Goal: Task Accomplishment & Management: Complete application form

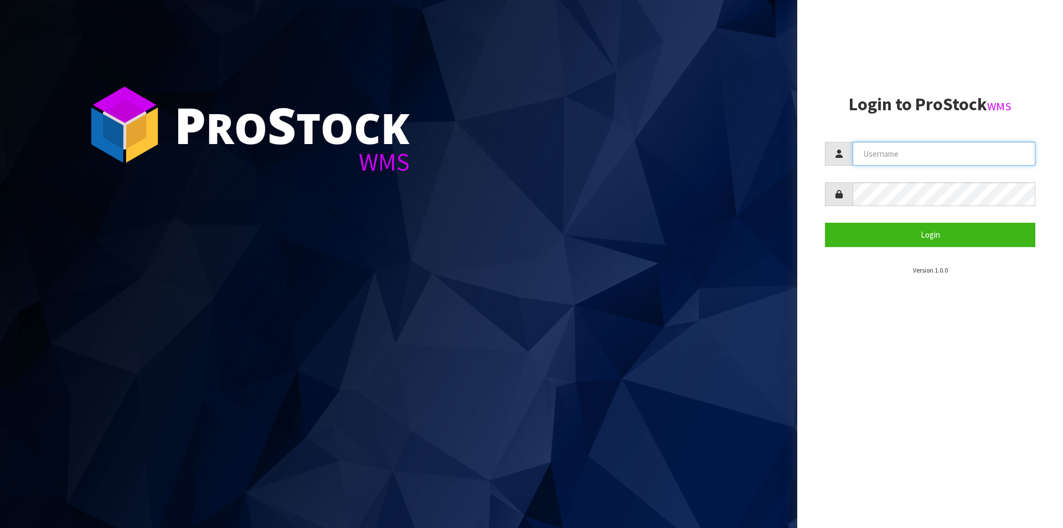
click at [884, 159] on input "text" at bounding box center [944, 154] width 183 height 24
type input "Australianclutch"
click at [825, 223] on button "Login" at bounding box center [930, 235] width 210 height 24
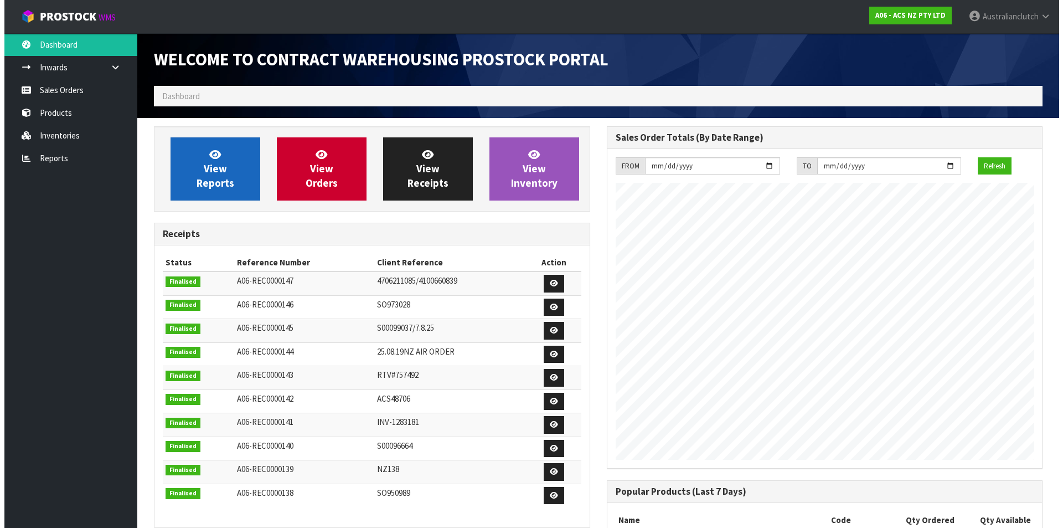
scroll to position [614, 452]
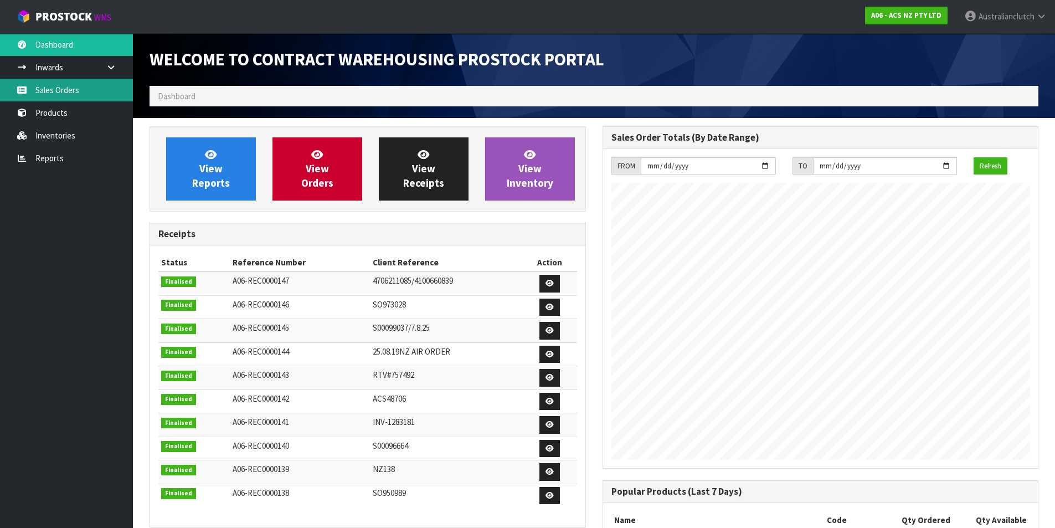
click at [37, 99] on link "Sales Orders" at bounding box center [66, 90] width 133 height 23
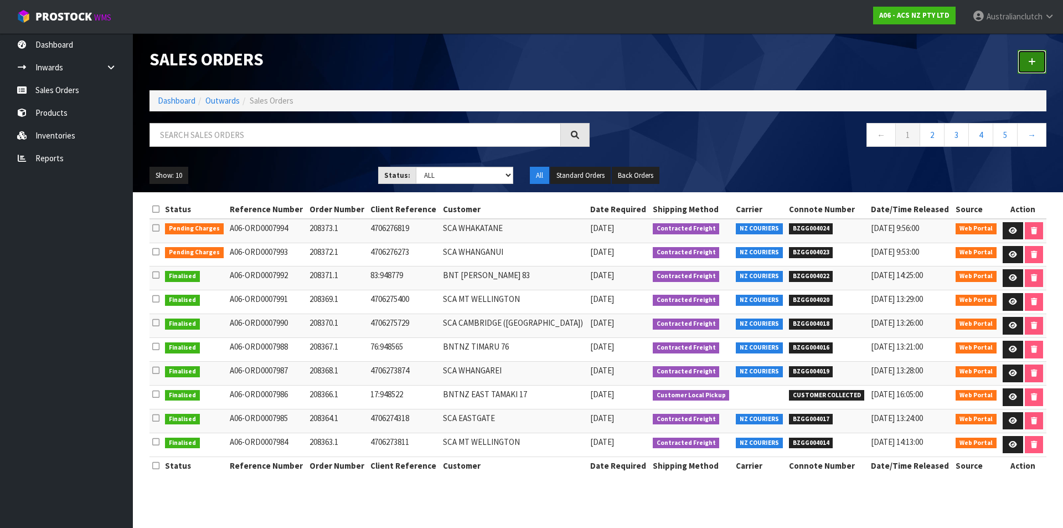
click at [1033, 62] on icon at bounding box center [1032, 62] width 8 height 8
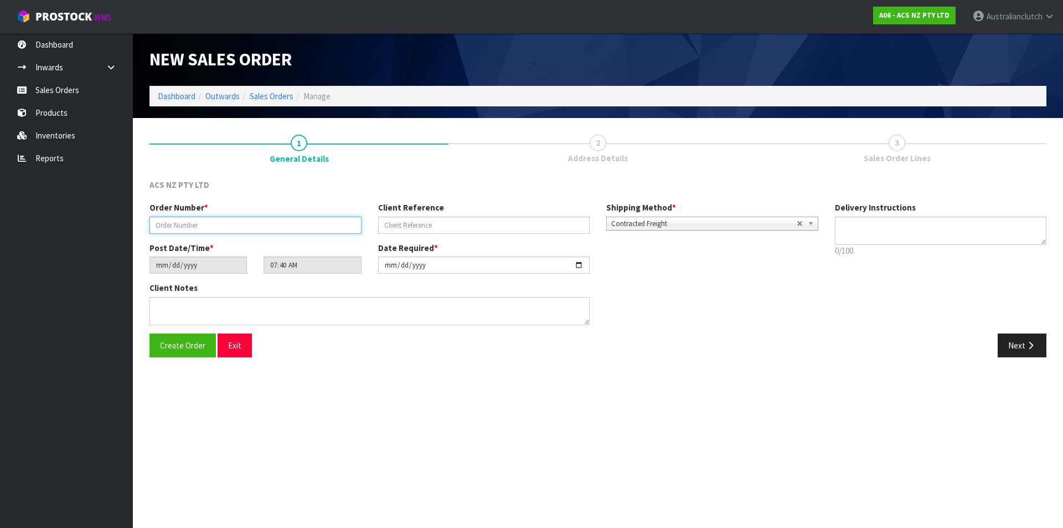
click at [225, 231] on input "text" at bounding box center [256, 225] width 212 height 17
type input "208374.1"
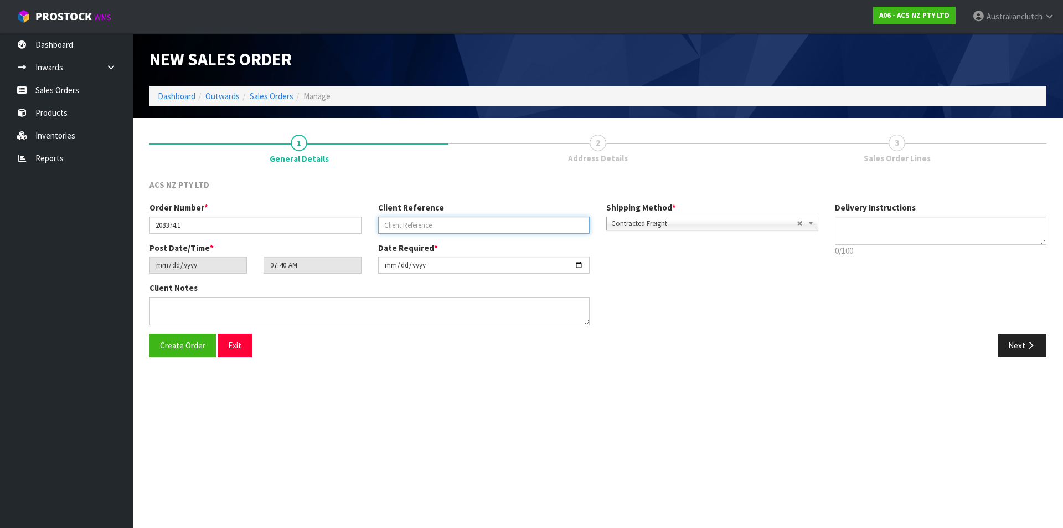
click at [411, 219] on input "text" at bounding box center [484, 225] width 212 height 17
type input "86:949120"
click at [857, 214] on div "Delivery Instructions 0/100 Delivery instructions has exceeded maximum length!" at bounding box center [941, 232] width 229 height 60
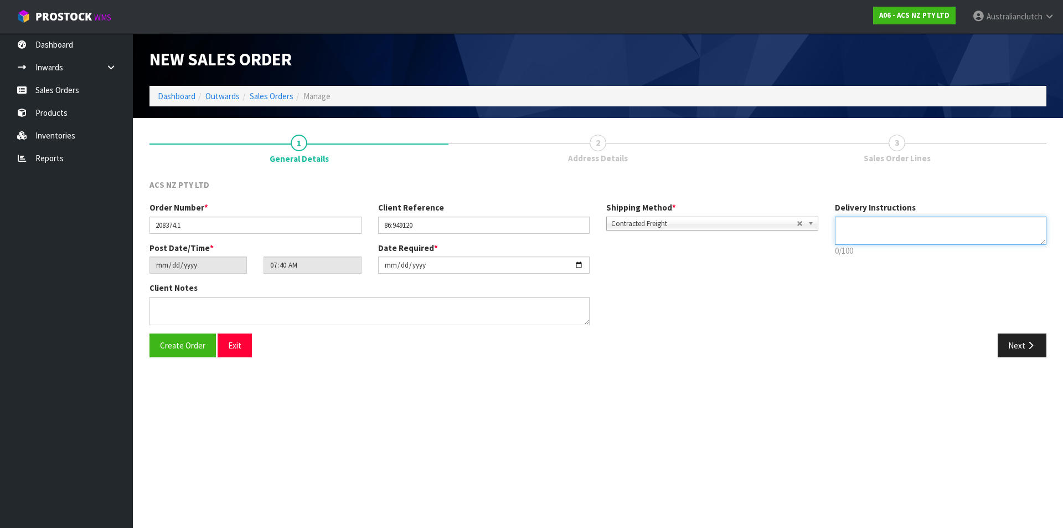
click at [857, 224] on textarea at bounding box center [941, 231] width 212 height 28
type textarea "NZC PLEASE"
click at [1034, 338] on button "Next" at bounding box center [1022, 345] width 49 height 24
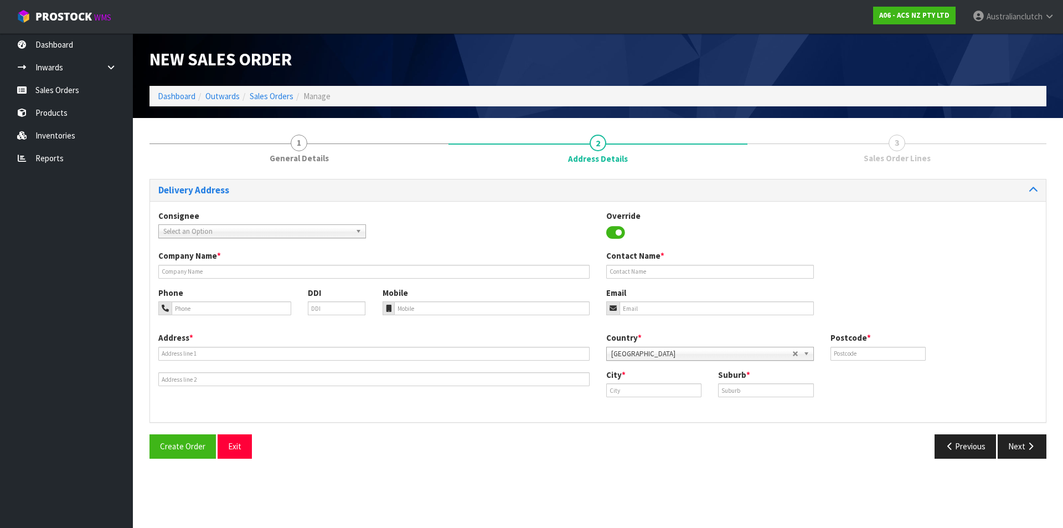
click at [186, 227] on span "Select an Option" at bounding box center [257, 231] width 188 height 13
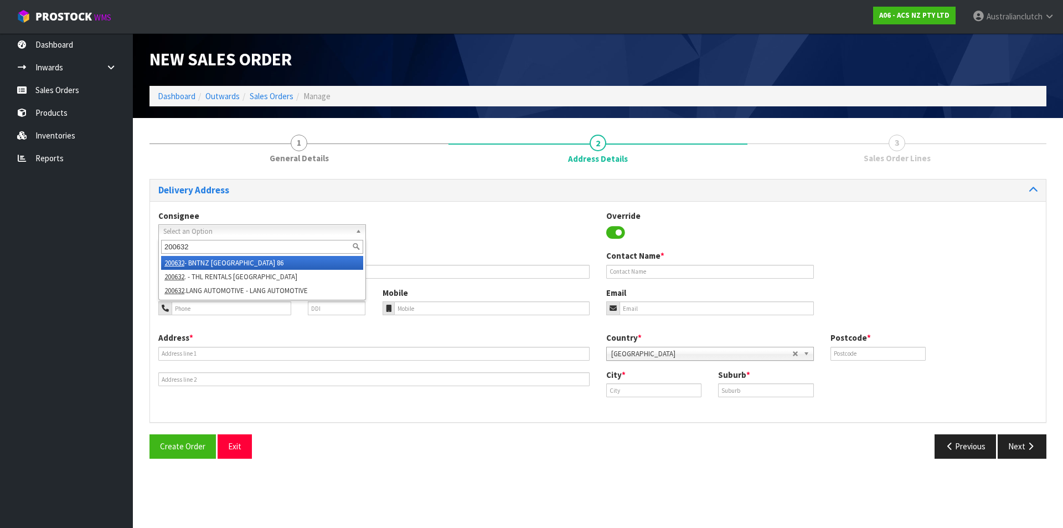
type input "200632"
click at [227, 269] on li "200632 - BNTNZ [GEOGRAPHIC_DATA] 86" at bounding box center [262, 263] width 202 height 14
type input "BNTNZ [GEOGRAPHIC_DATA] 86"
type input "1 [PERSON_NAME] PLACE"
type input "9300"
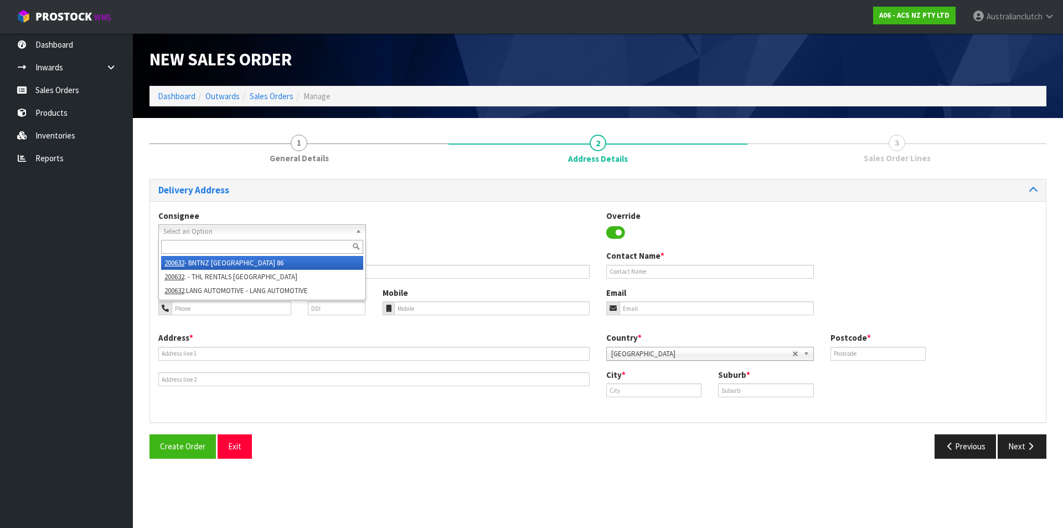
type input "[GEOGRAPHIC_DATA]"
type input "LOWER SHOTOVER"
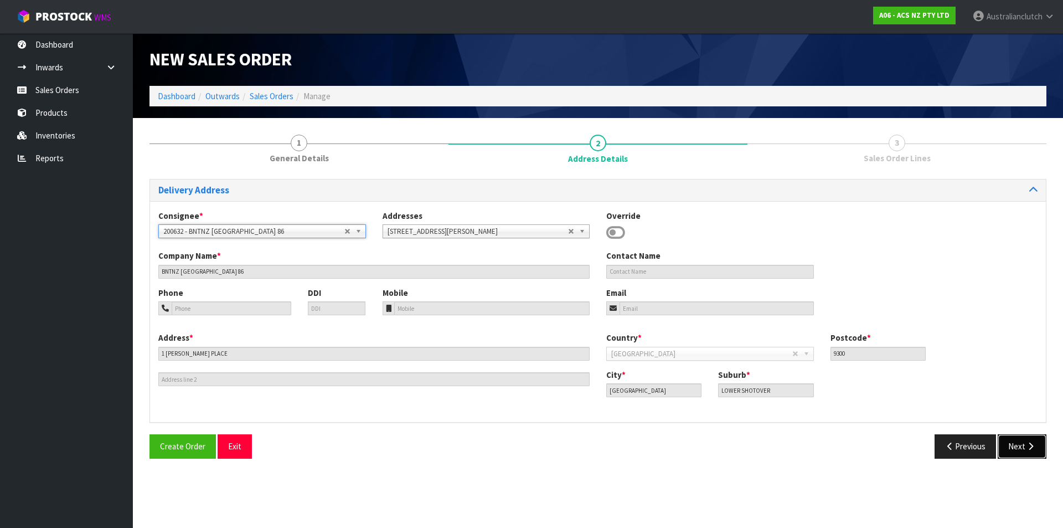
click at [1023, 450] on button "Next" at bounding box center [1022, 446] width 49 height 24
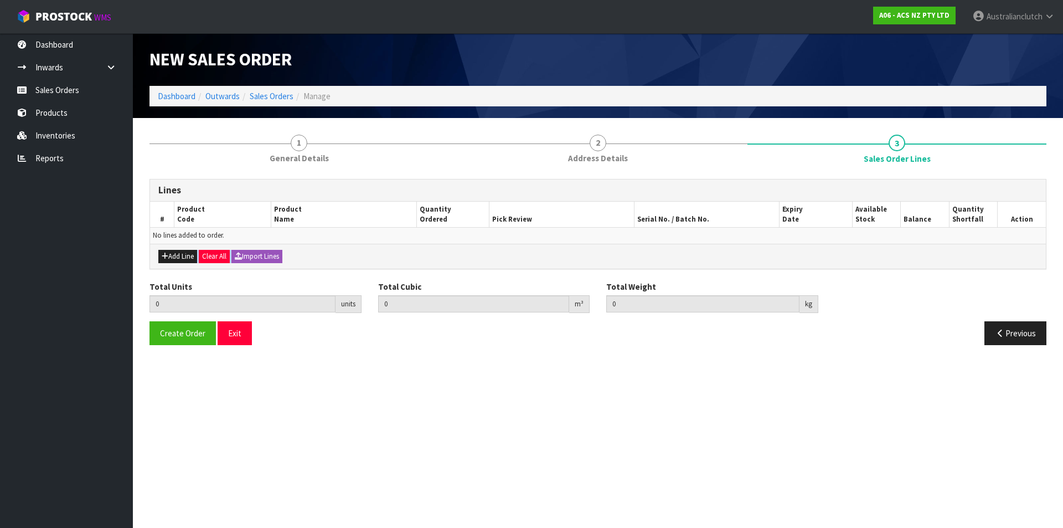
click at [178, 269] on div "Lines # Product Code Product Name Quantity Ordered Pick Review Serial No. / Bat…" at bounding box center [598, 266] width 897 height 174
click at [173, 256] on button "Add Line" at bounding box center [177, 256] width 39 height 13
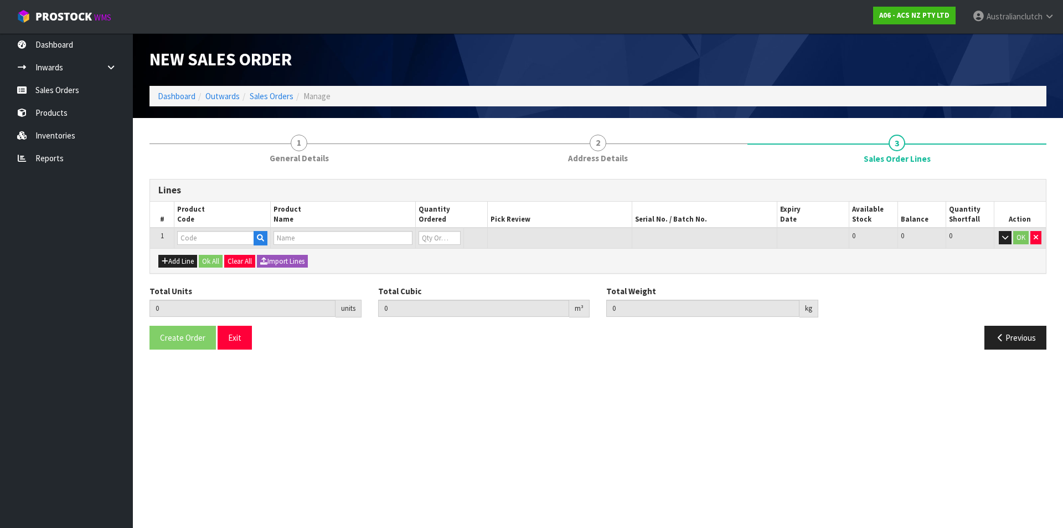
click at [212, 230] on td at bounding box center [222, 238] width 96 height 20
click at [218, 235] on input "text" at bounding box center [215, 238] width 77 height 14
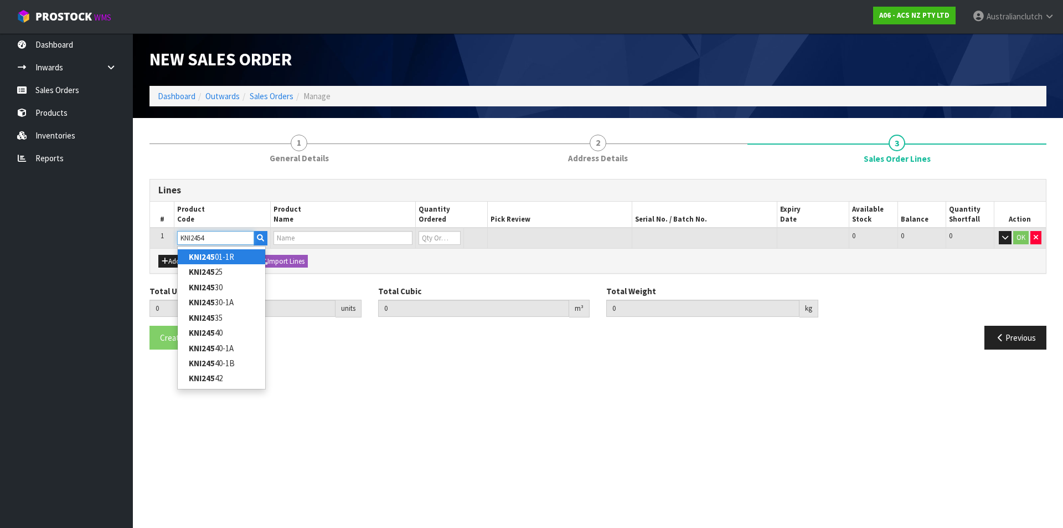
type input "KNI24542"
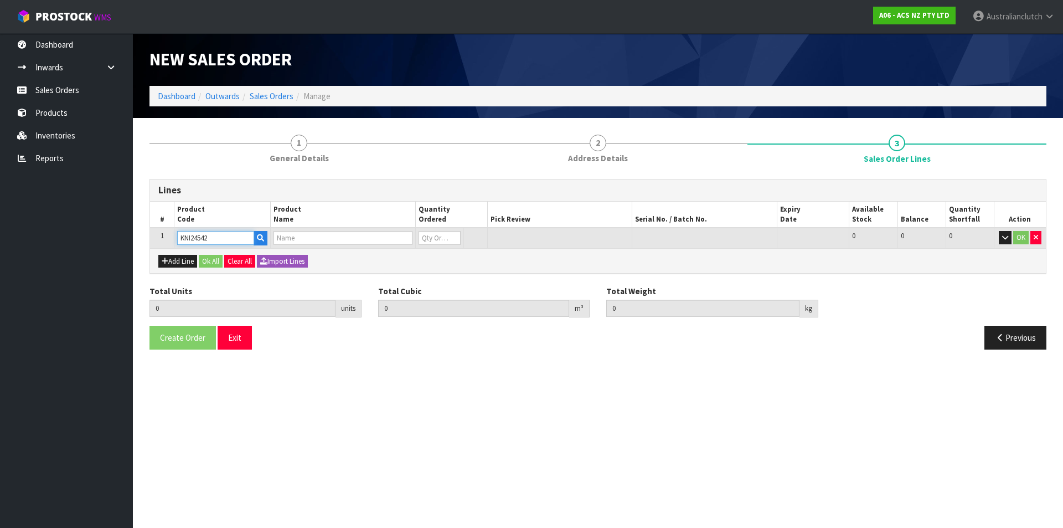
type input "0.000000"
type input "0.000"
type input "KIT STD NISSAN ATLAS 2.0L INC DMF"
type input "0"
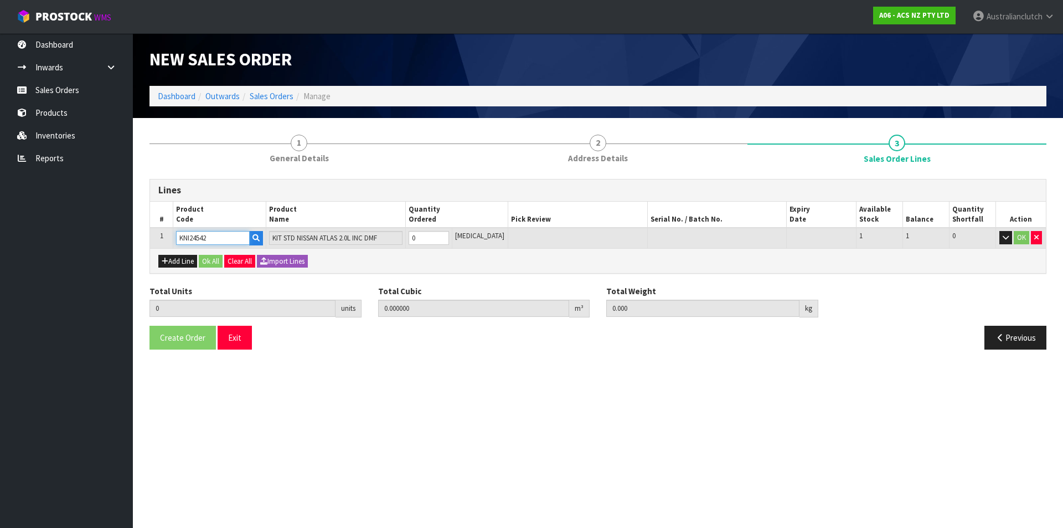
type input "KNI24542"
type input "1"
type input "0.01443"
type input "21.72"
type input "1"
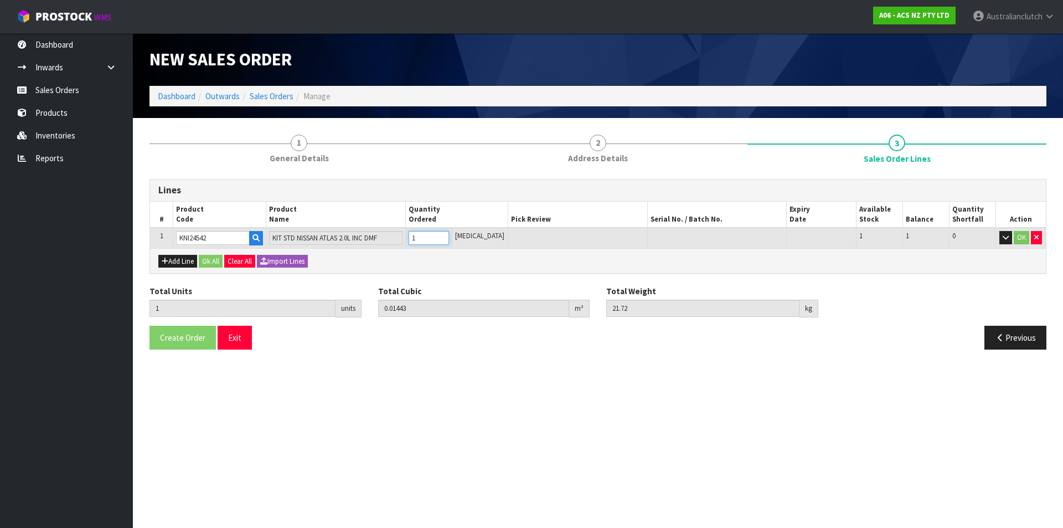
click at [449, 234] on input "1" at bounding box center [429, 238] width 40 height 14
drag, startPoint x: 1021, startPoint y: 243, endPoint x: 561, endPoint y: 263, distance: 460.6
click at [1021, 243] on button "OK" at bounding box center [1022, 237] width 16 height 13
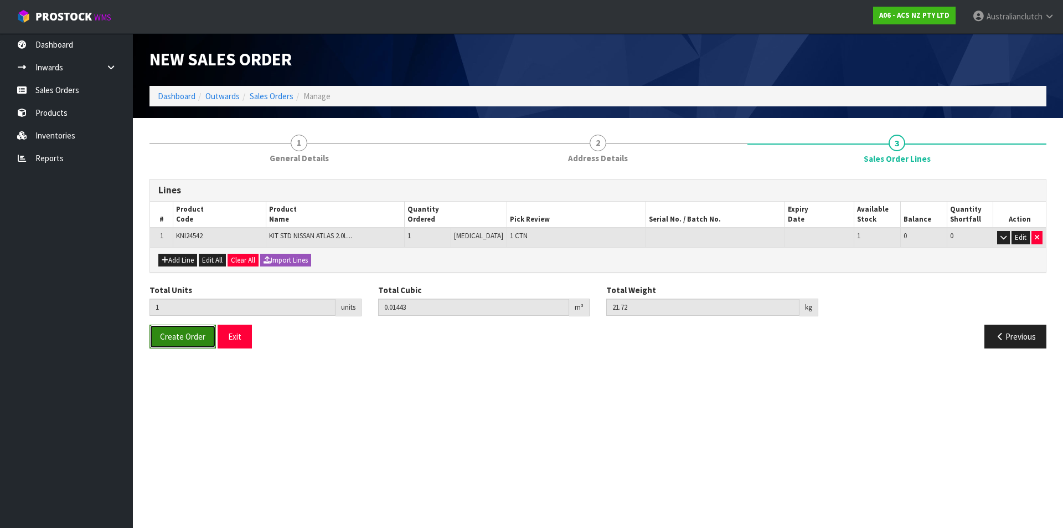
click at [185, 338] on span "Create Order" at bounding box center [182, 336] width 45 height 11
